Goal: Task Accomplishment & Management: Manage account settings

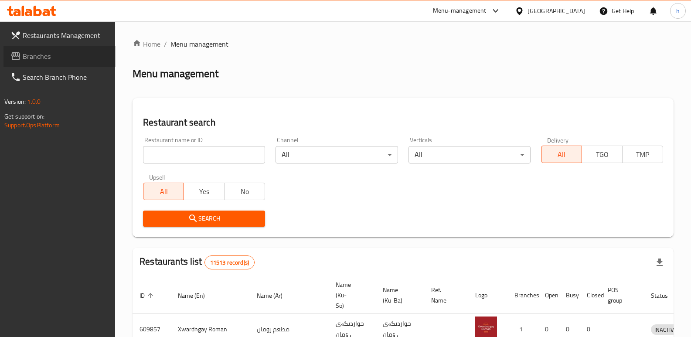
click at [55, 60] on span "Branches" at bounding box center [66, 56] width 86 height 10
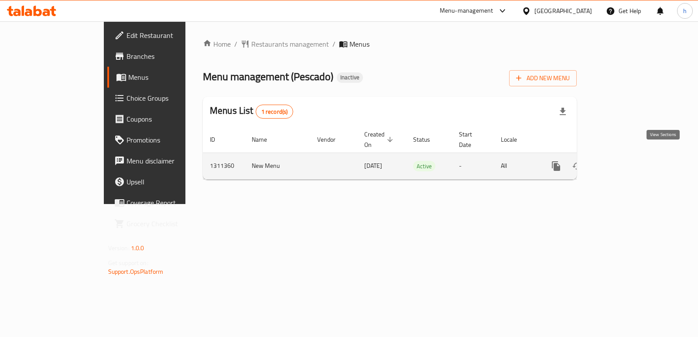
click at [624, 161] on icon "enhanced table" at bounding box center [618, 166] width 10 height 10
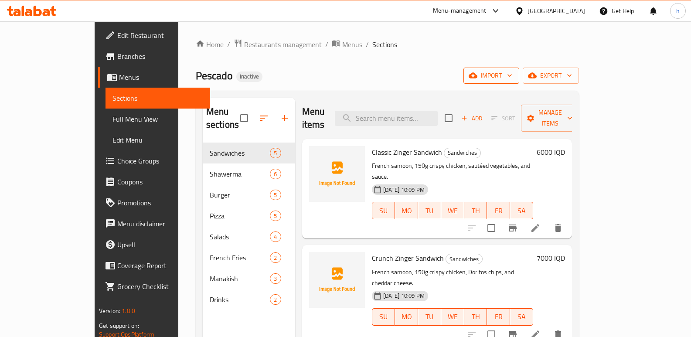
click at [514, 80] on icon "button" at bounding box center [509, 75] width 9 height 9
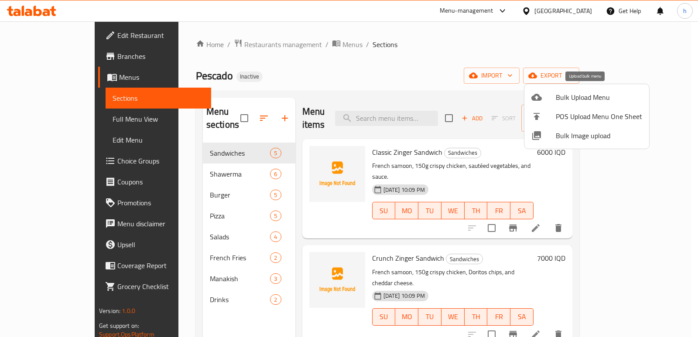
click at [564, 94] on span "Bulk Upload Menu" at bounding box center [598, 97] width 86 height 10
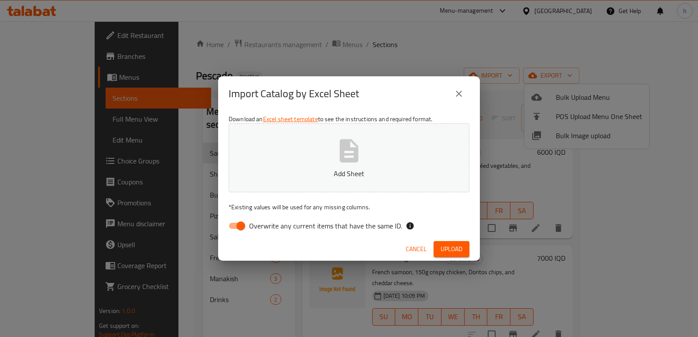
click at [228, 225] on input "Overwrite any current items that have the same ID." at bounding box center [241, 226] width 50 height 17
checkbox input "false"
click at [305, 181] on button "Add Sheet" at bounding box center [348, 157] width 241 height 69
click at [458, 249] on span "Upload" at bounding box center [451, 249] width 22 height 11
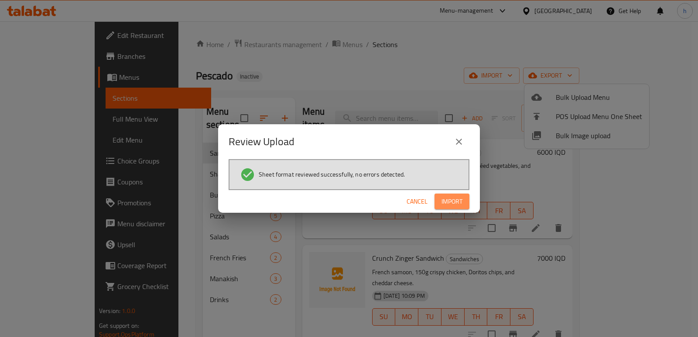
click at [452, 207] on span "Import" at bounding box center [451, 201] width 21 height 11
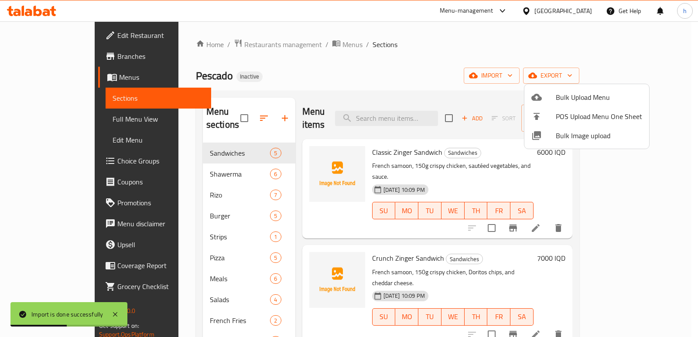
click at [53, 120] on div at bounding box center [349, 168] width 698 height 337
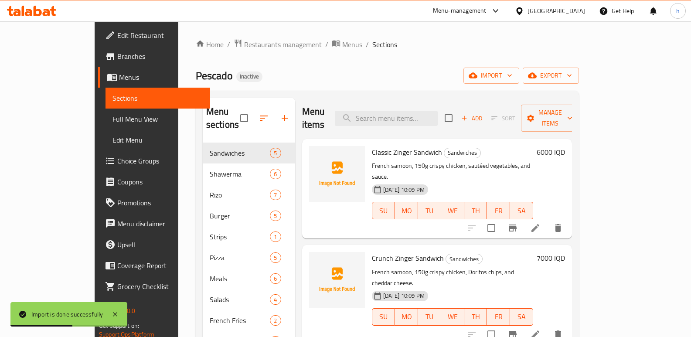
click at [112, 120] on span "Full Menu View" at bounding box center [157, 119] width 91 height 10
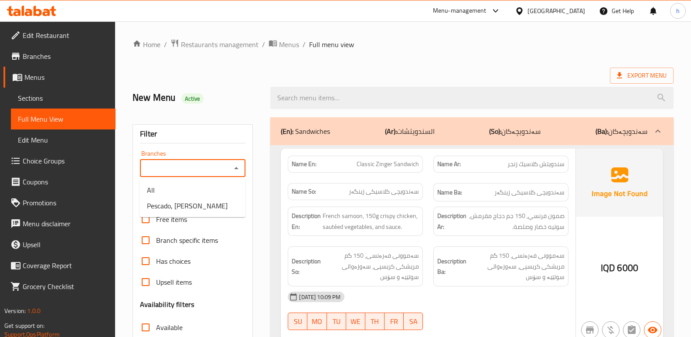
click at [196, 174] on input "Branches" at bounding box center [186, 168] width 86 height 12
click at [198, 210] on span "Pescado, [PERSON_NAME]" at bounding box center [187, 206] width 81 height 10
type input "Pescado, [PERSON_NAME]"
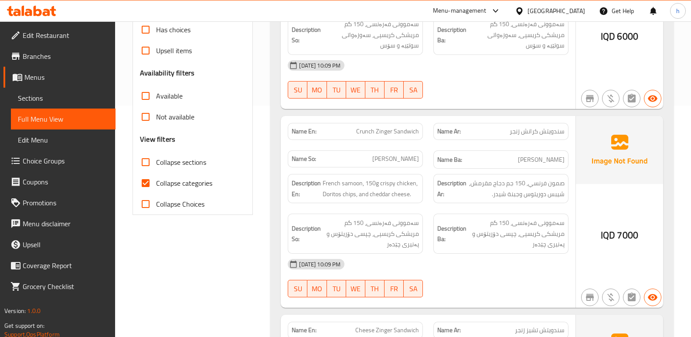
scroll to position [257, 0]
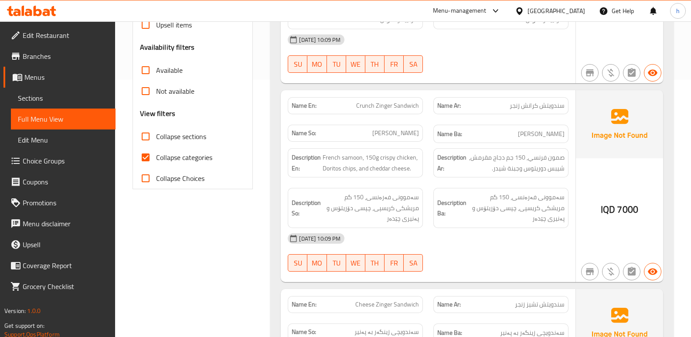
click at [149, 158] on input "Collapse categories" at bounding box center [145, 157] width 21 height 21
checkbox input "false"
click at [146, 135] on input "Collapse sections" at bounding box center [145, 136] width 21 height 21
checkbox input "true"
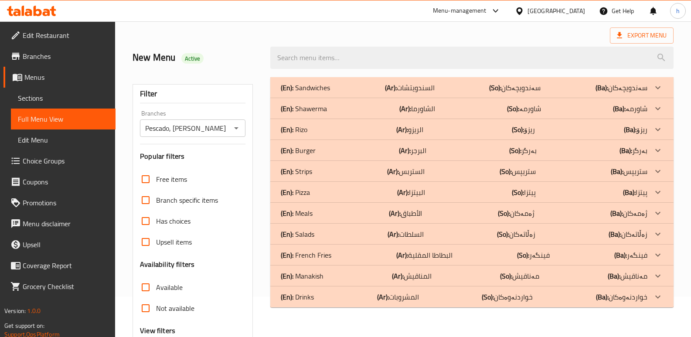
scroll to position [39, 0]
click at [313, 212] on div "(En): Meals (Ar): الأطباق (So): ژەمەکان (Ba): ژەمەکان" at bounding box center [464, 214] width 367 height 10
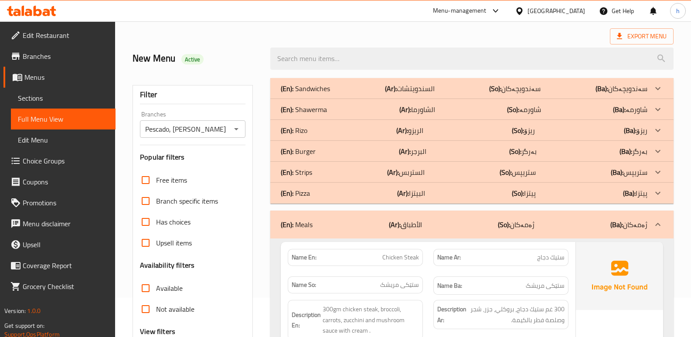
click at [316, 170] on div "(En): Strips (Ar): الستربس (So): ستریپس (Ba): ستریپس" at bounding box center [464, 172] width 367 height 10
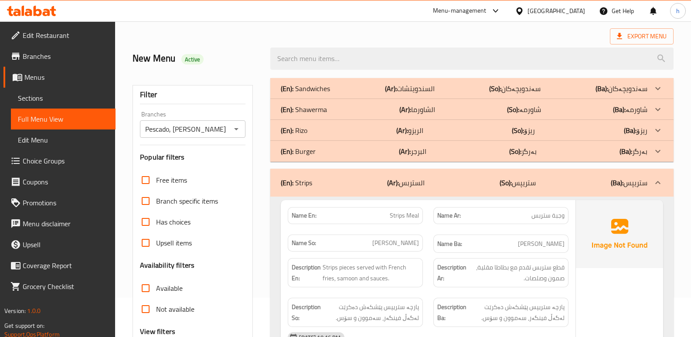
click at [336, 129] on div "(En): [PERSON_NAME] (Ar): الريزو (So): ریزۆ (Ba): ریزۆ" at bounding box center [464, 130] width 367 height 10
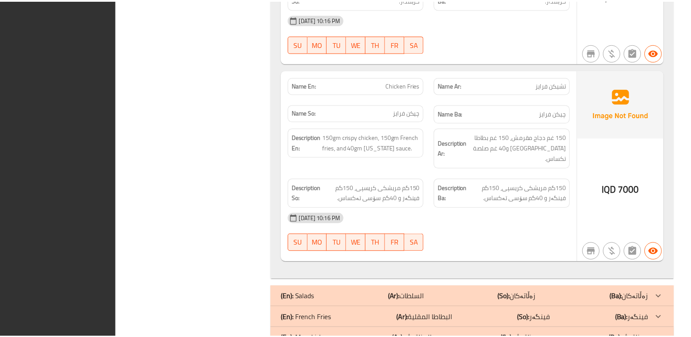
scroll to position [3032, 0]
